Goal: Task Accomplishment & Management: Manage account settings

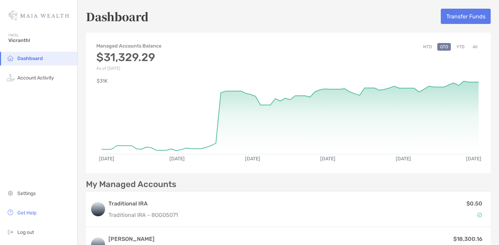
scroll to position [39, 0]
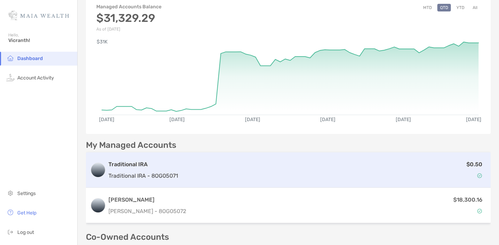
click at [173, 176] on p "Traditional IRA - 8OG05071" at bounding box center [143, 175] width 70 height 9
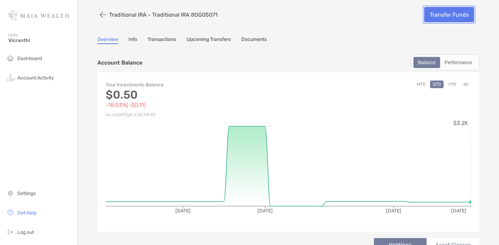
click at [445, 13] on link "Transfer Funds" at bounding box center [449, 14] width 50 height 15
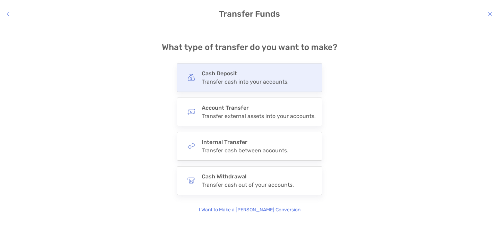
click at [225, 82] on div "Transfer cash into your accounts." at bounding box center [245, 81] width 87 height 7
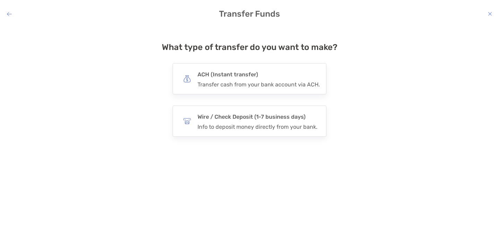
click at [225, 82] on div "Transfer cash from your bank account via ACH." at bounding box center [259, 84] width 122 height 7
click at [0, 0] on input "***" at bounding box center [0, 0] width 0 height 0
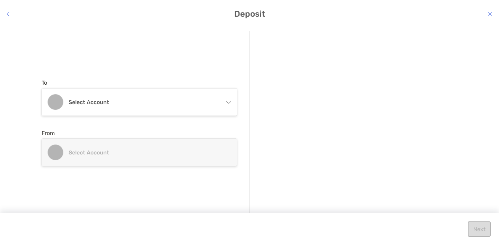
click at [228, 98] on icon "modal" at bounding box center [229, 101] width 6 height 6
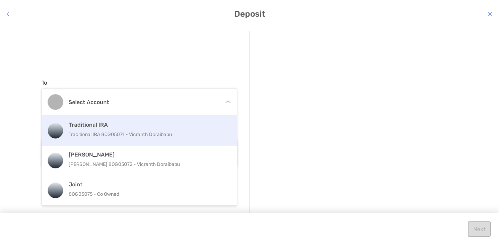
click at [160, 131] on p "Traditional IRA 8OG05071 - Vicranth Doraibabu" at bounding box center [147, 134] width 156 height 9
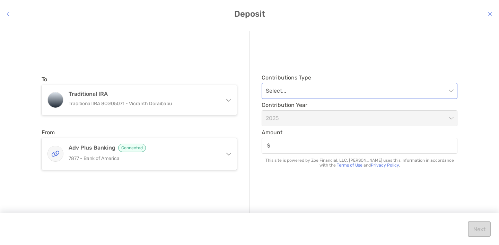
click at [455, 93] on div "Select..." at bounding box center [360, 91] width 196 height 16
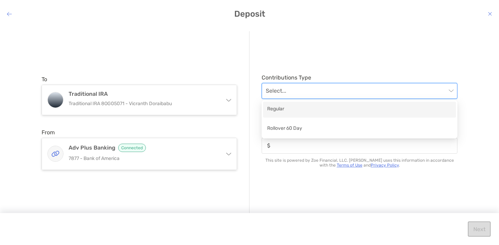
click at [334, 115] on div "Regular" at bounding box center [359, 110] width 193 height 16
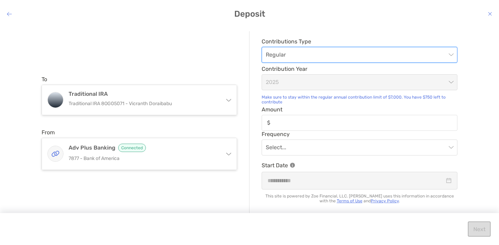
click at [299, 118] on div "modal" at bounding box center [360, 123] width 196 height 16
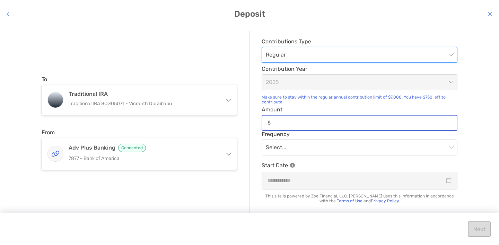
click at [299, 120] on input "Amount" at bounding box center [364, 123] width 183 height 6
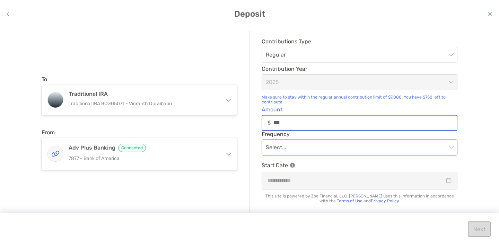
type input "***"
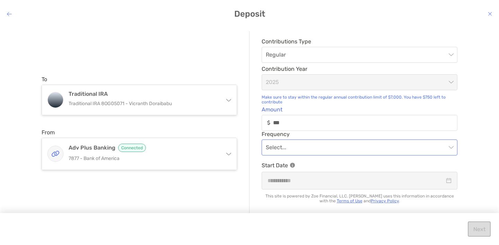
click at [372, 149] on input "modal" at bounding box center [356, 147] width 181 height 15
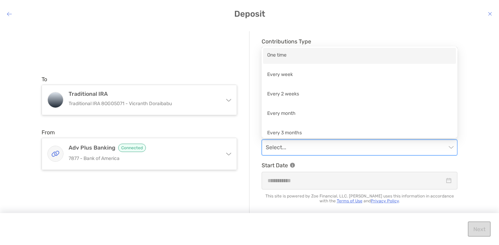
click at [295, 55] on div "One time" at bounding box center [359, 55] width 185 height 9
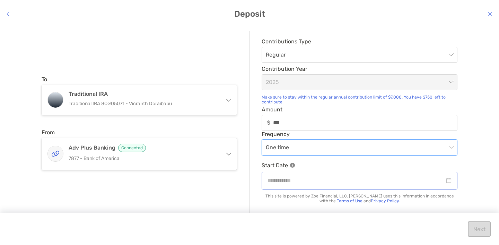
click at [450, 181] on div "modal" at bounding box center [360, 180] width 184 height 9
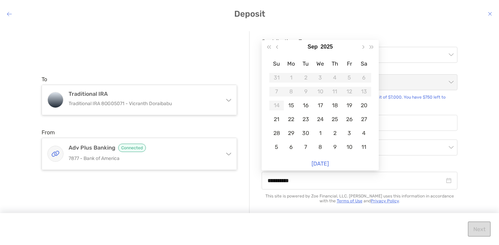
click at [322, 162] on link "[DATE]" at bounding box center [320, 163] width 17 height 7
type input "**********"
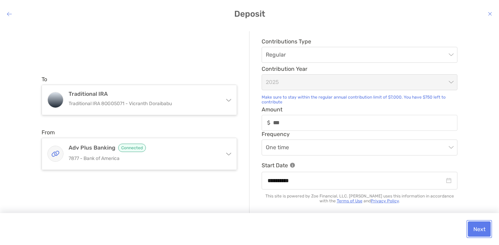
click at [478, 227] on button "Next" at bounding box center [479, 228] width 23 height 15
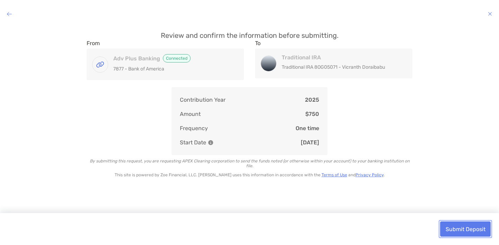
click at [466, 229] on button "Submit Deposit" at bounding box center [465, 228] width 51 height 15
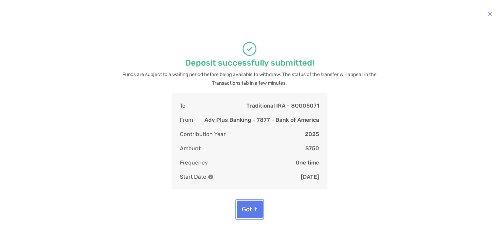
click at [253, 217] on button "Got it" at bounding box center [250, 209] width 26 height 18
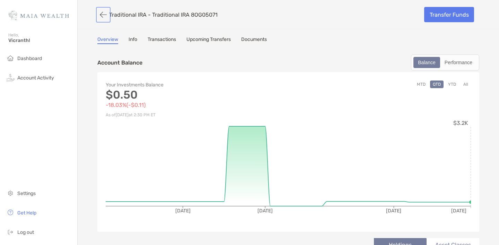
click at [102, 16] on button "button" at bounding box center [103, 14] width 12 height 13
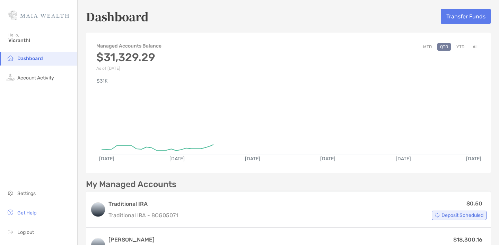
scroll to position [55, 0]
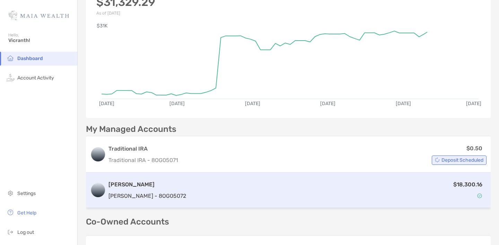
click at [206, 203] on div "[PERSON_NAME] [PERSON_NAME] - 8OG05072 $18,300.16" at bounding box center [288, 189] width 405 height 35
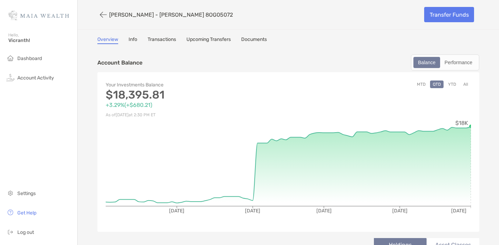
click at [467, 83] on button "All" at bounding box center [466, 84] width 10 height 8
